Goal: Task Accomplishment & Management: Manage account settings

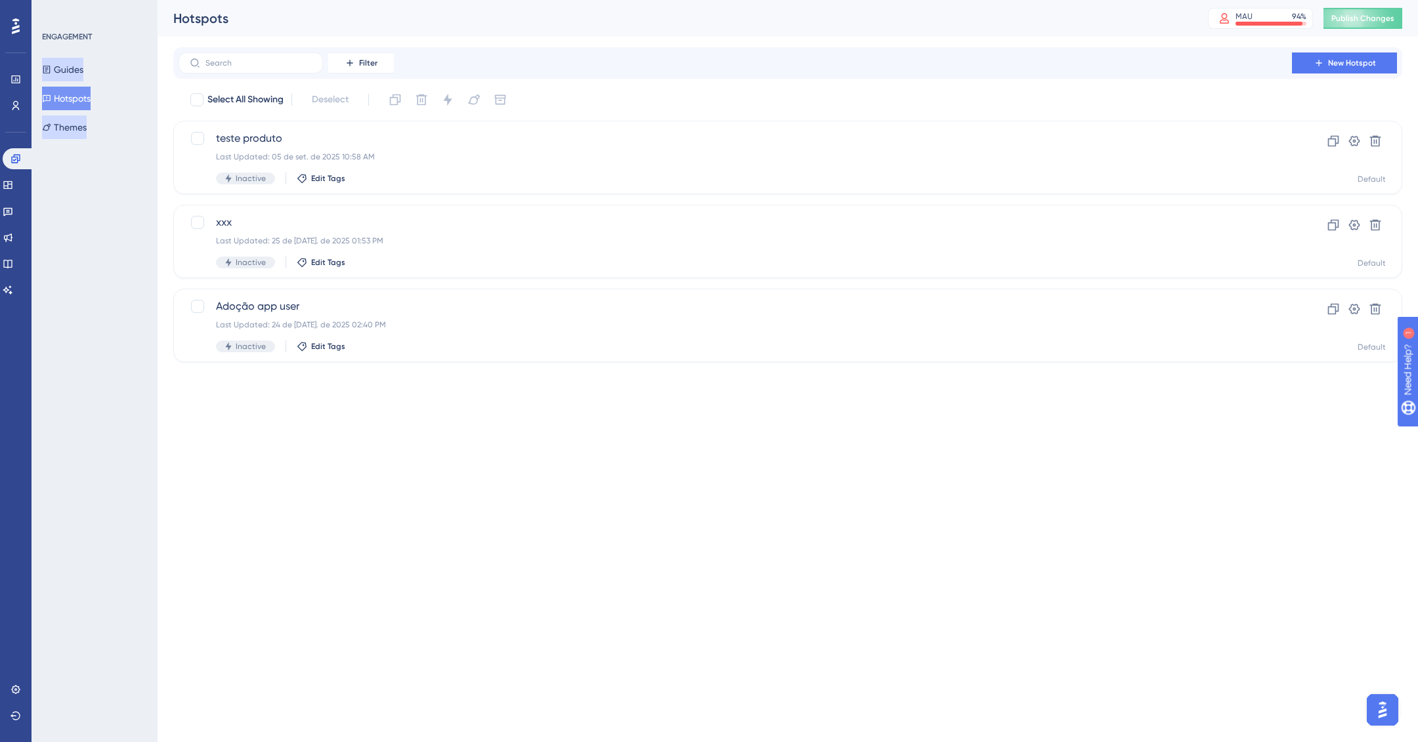
click at [67, 65] on button "Guides" at bounding box center [62, 70] width 41 height 24
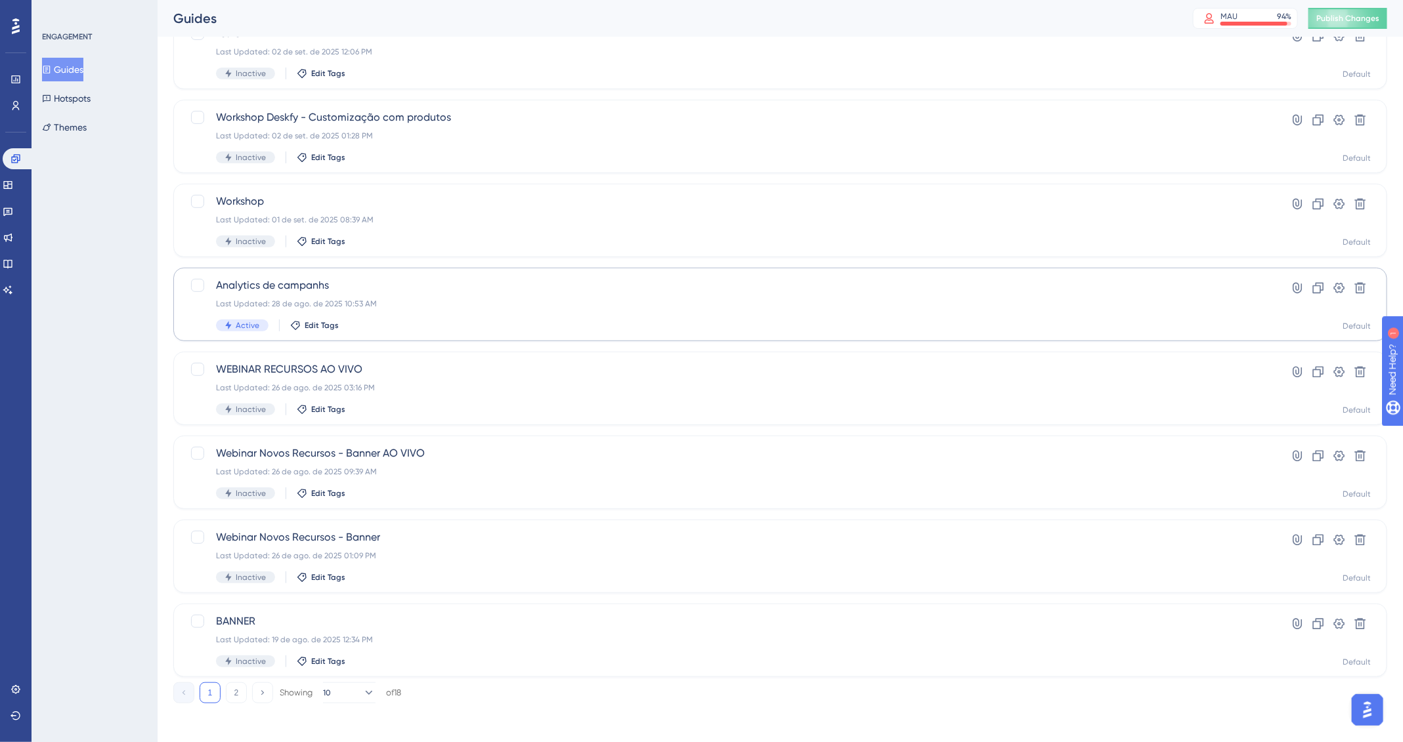
scroll to position [276, 0]
click at [13, 244] on link at bounding box center [8, 237] width 11 height 21
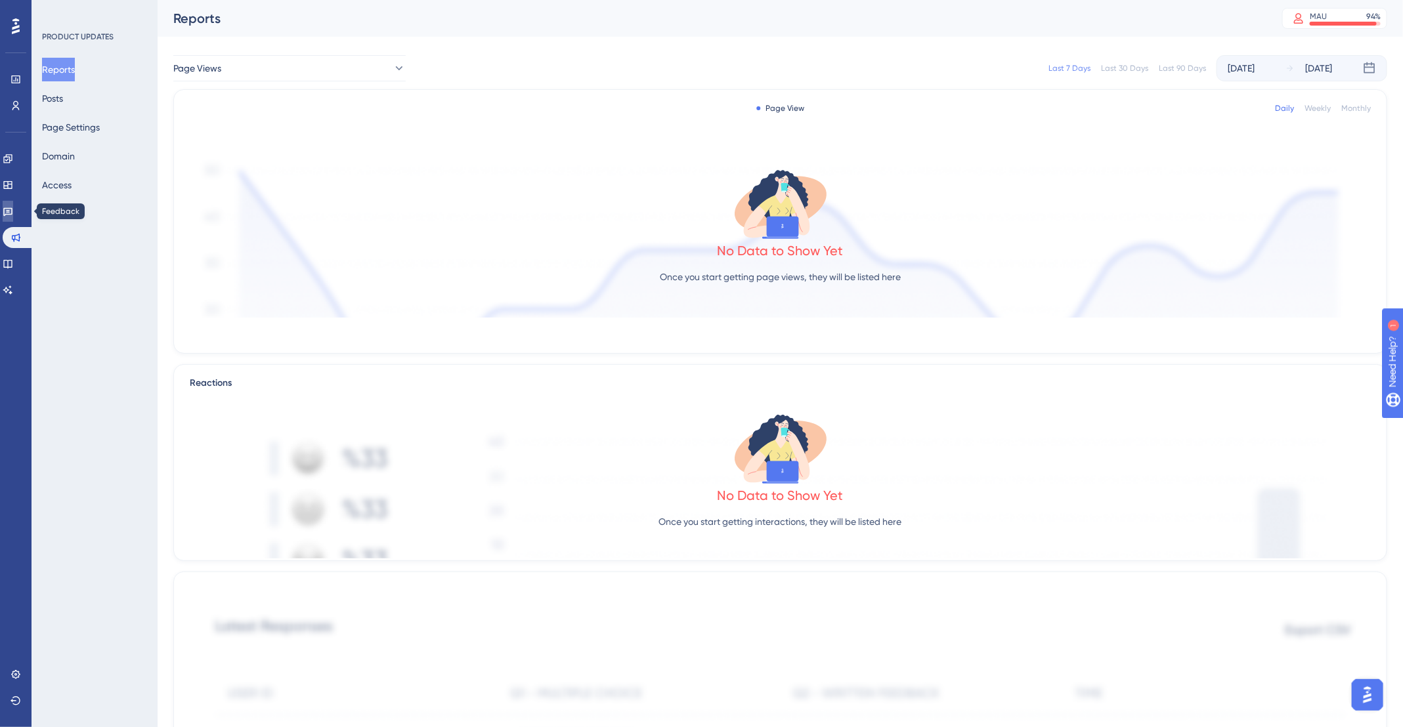
click at [13, 215] on icon at bounding box center [8, 211] width 11 height 11
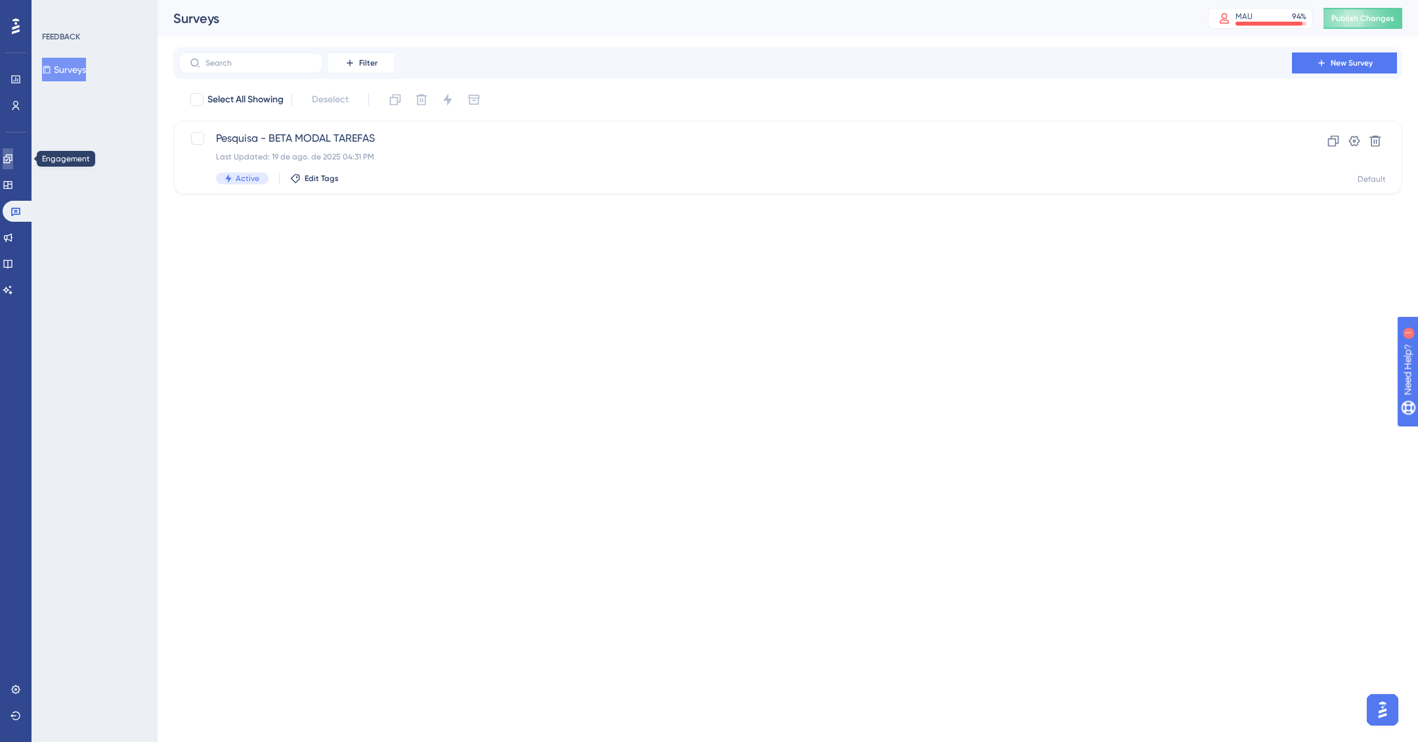
click at [13, 167] on link at bounding box center [8, 158] width 11 height 21
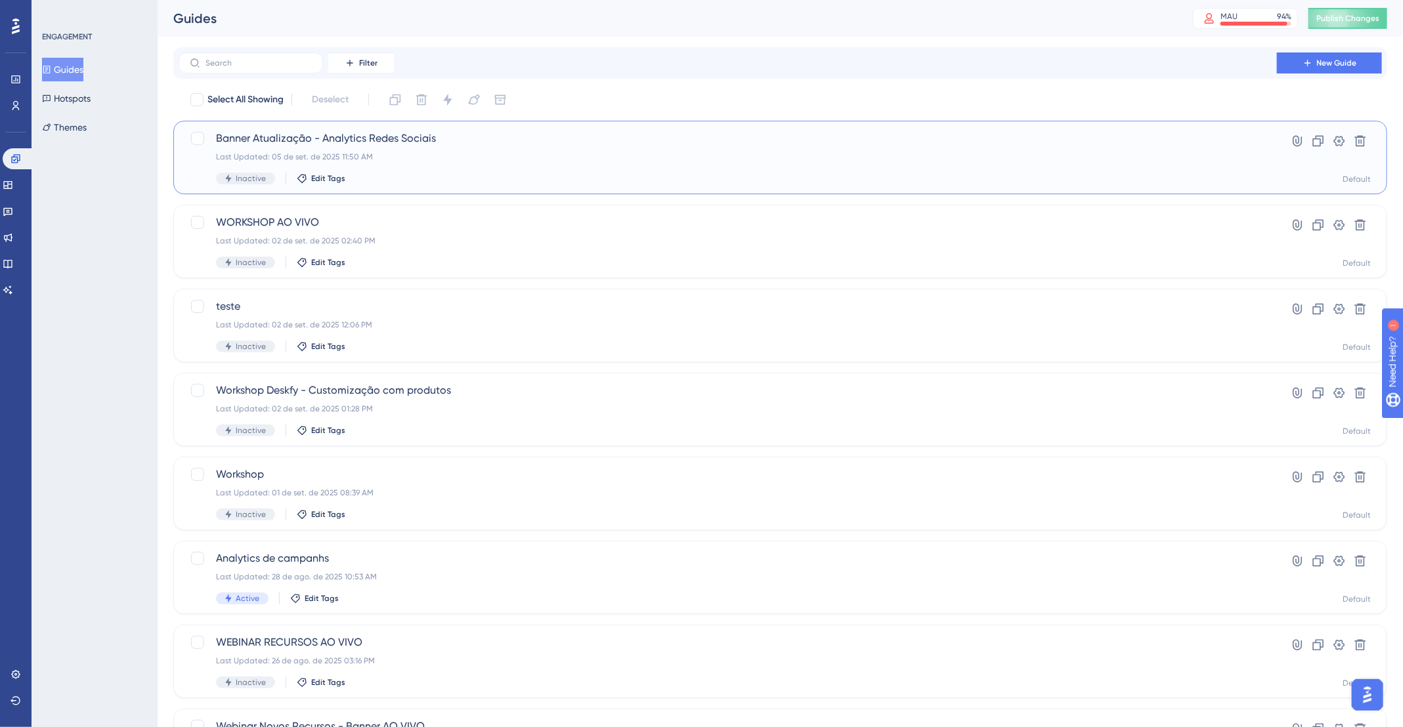
click at [479, 158] on div "Last Updated: 05 de set. de 2025 11:50 AM" at bounding box center [727, 157] width 1023 height 11
click at [614, 169] on div "Banner Atualização - Analytics Redes Sociais Last Updated: 05 de set. de 2025 1…" at bounding box center [727, 158] width 1023 height 54
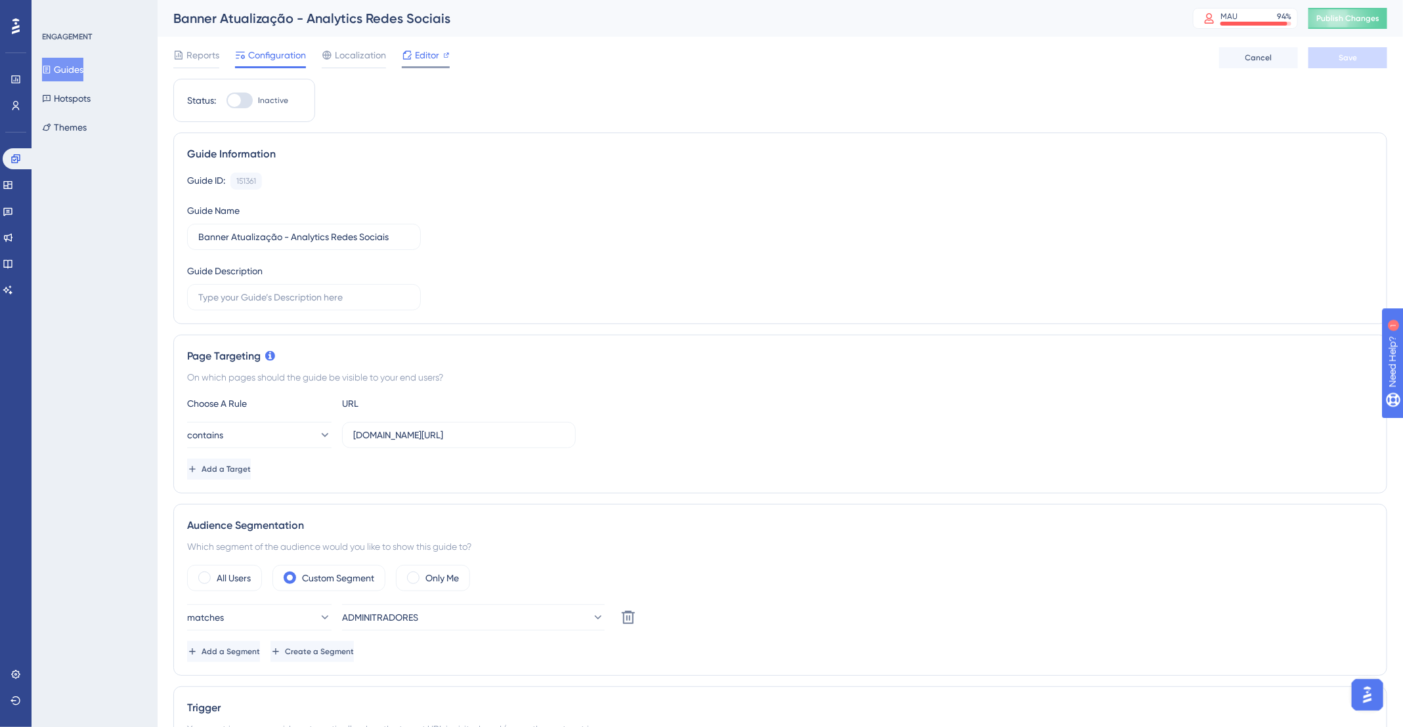
click at [438, 51] on span "Editor" at bounding box center [427, 55] width 24 height 16
click at [240, 99] on div at bounding box center [234, 100] width 13 height 13
click at [226, 100] on input "Inactive" at bounding box center [226, 100] width 1 height 1
checkbox input "true"
click at [1348, 58] on span "Save" at bounding box center [1348, 58] width 18 height 11
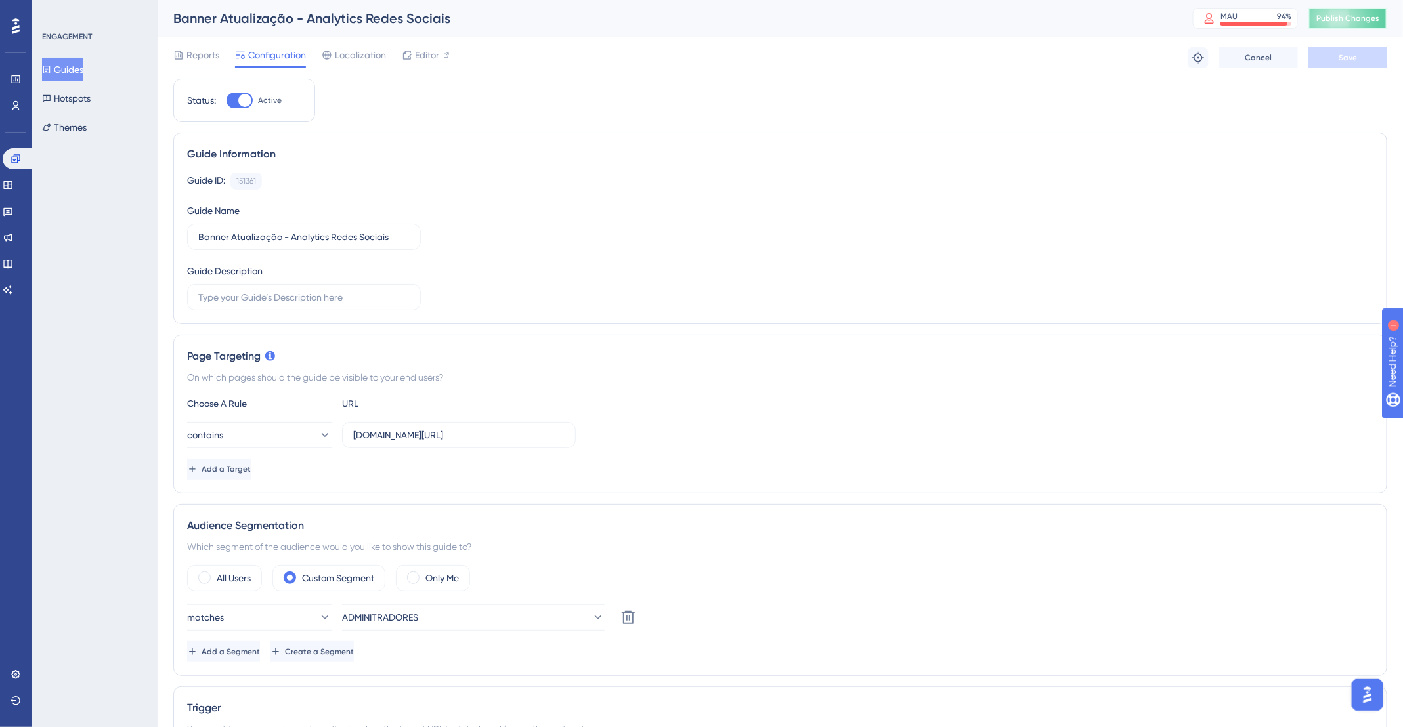
click at [1369, 20] on span "Publish Changes" at bounding box center [1347, 18] width 63 height 11
